Goal: Information Seeking & Learning: Learn about a topic

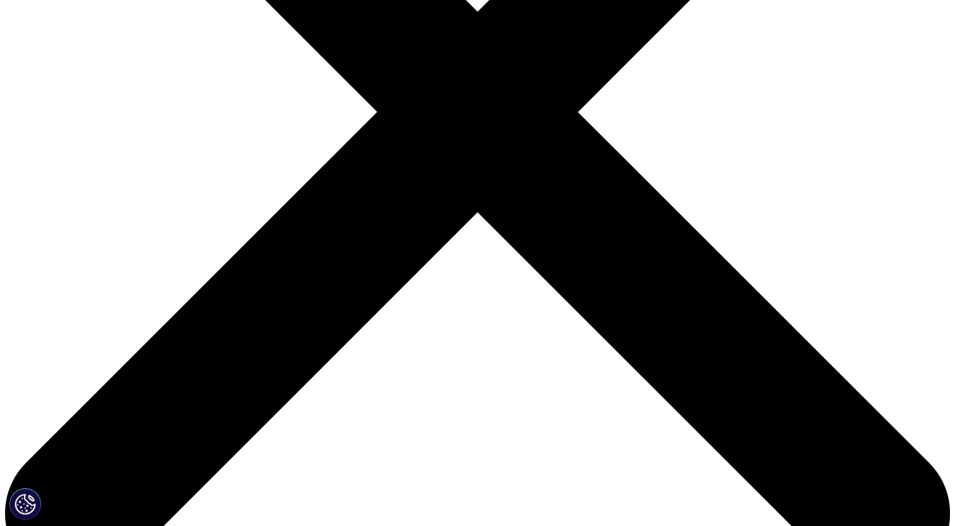
scroll to position [631, 0]
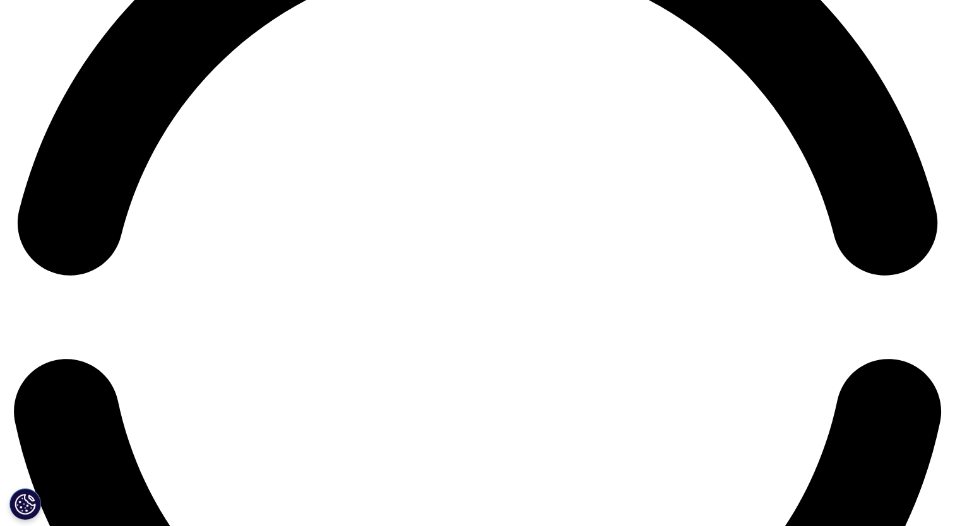
scroll to position [2146, 0]
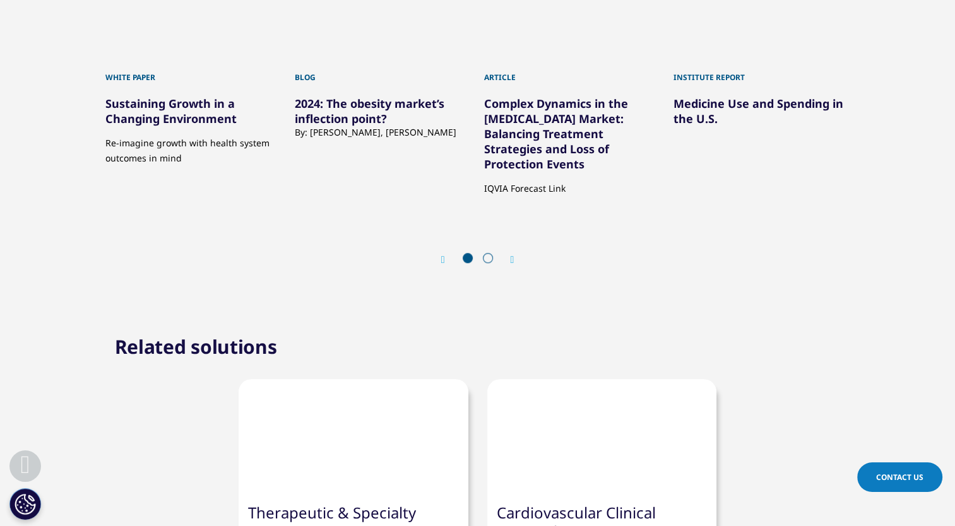
scroll to position [1010, 0]
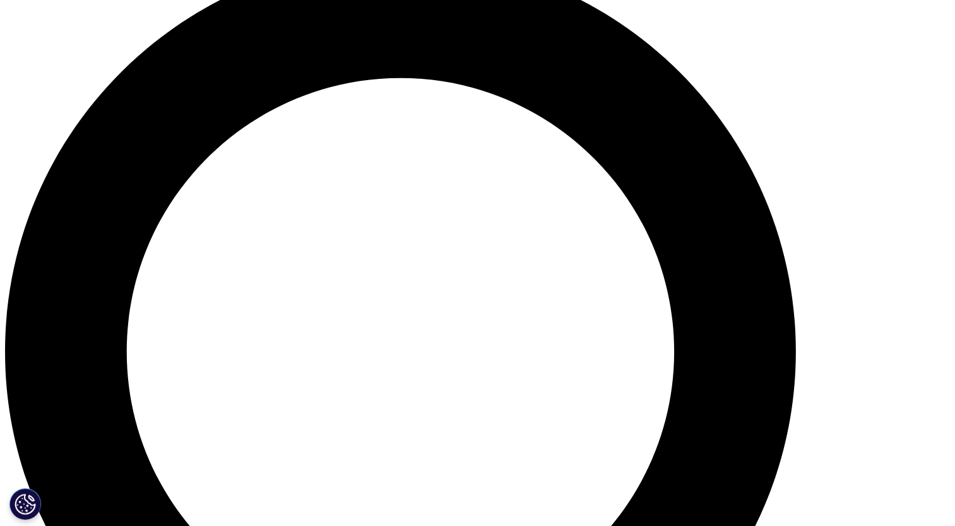
scroll to position [757, 0]
